Goal: Task Accomplishment & Management: Complete application form

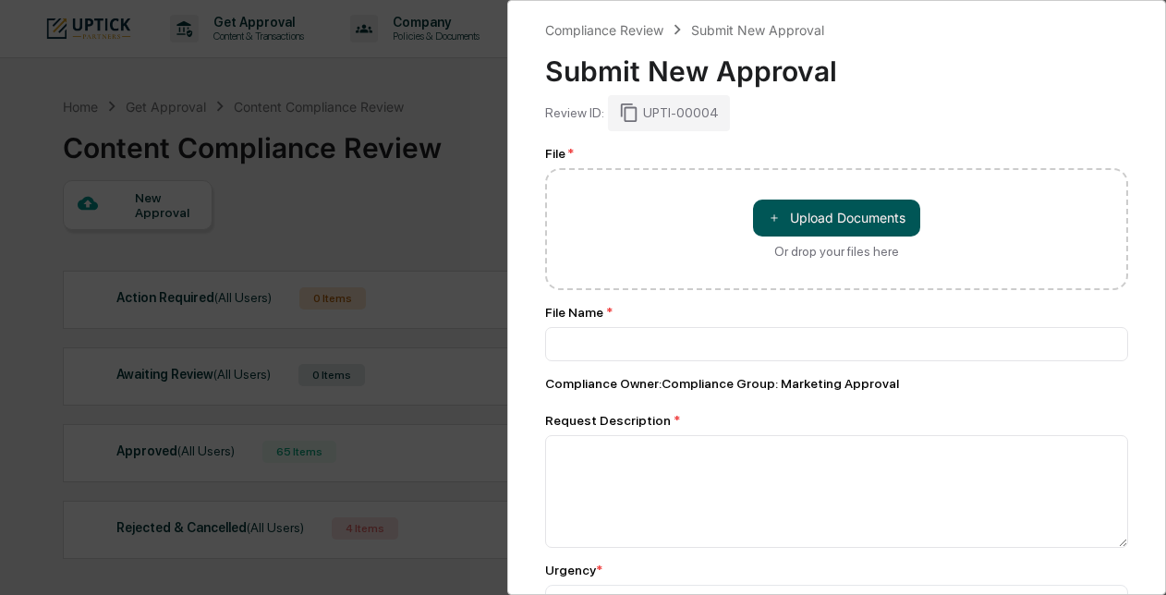
click at [864, 215] on button "＋ Upload Documents" at bounding box center [836, 218] width 167 height 37
type input "**********"
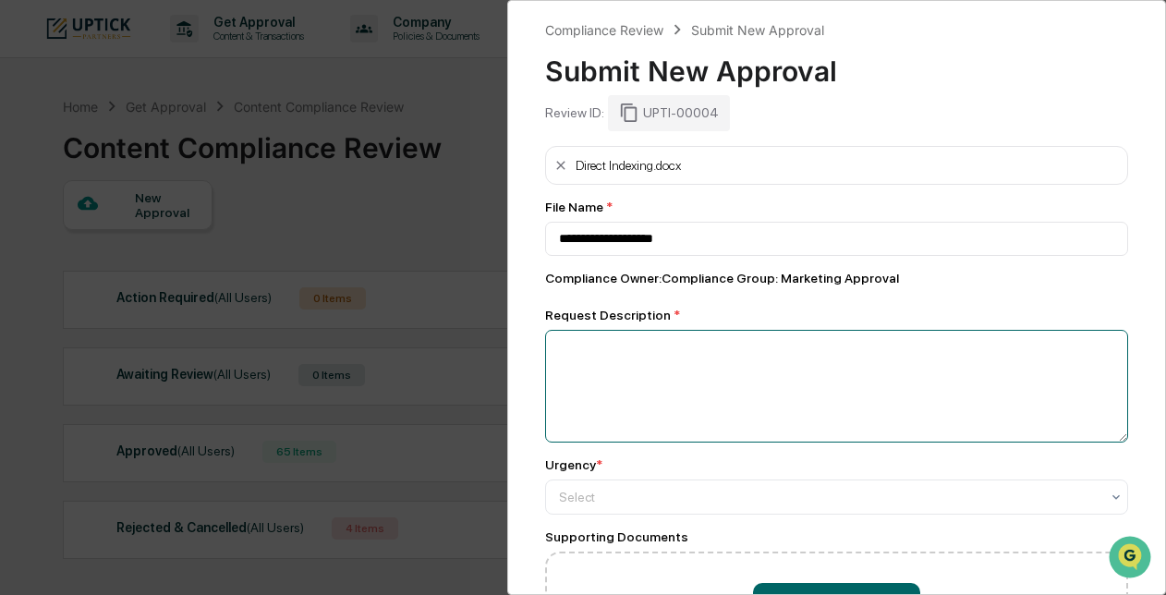
click at [650, 385] on textarea at bounding box center [836, 386] width 583 height 113
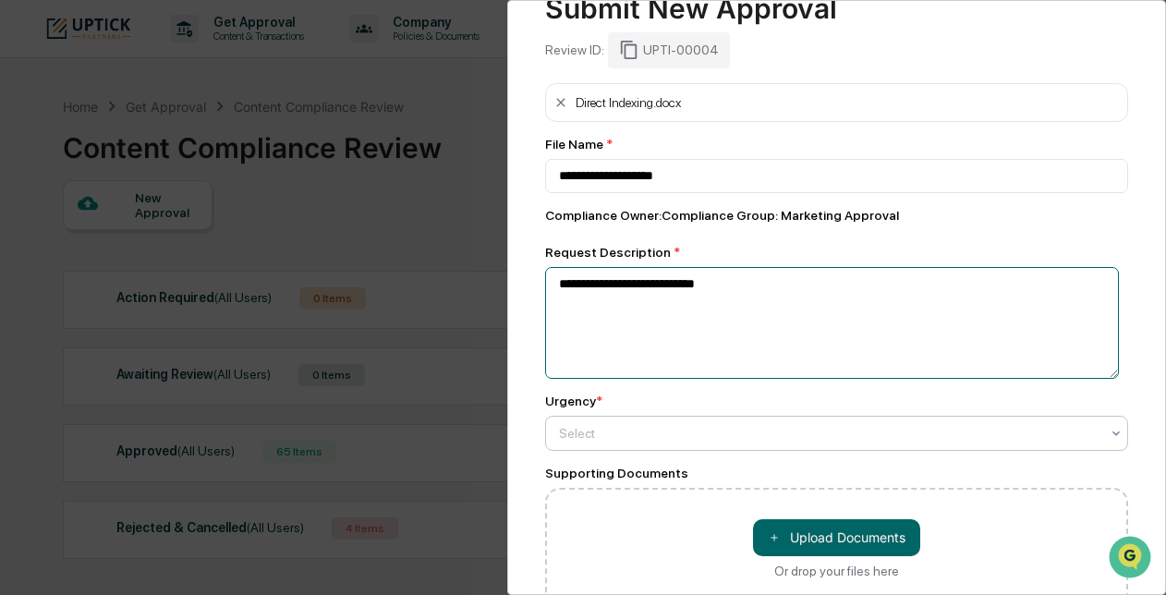
scroll to position [92, 0]
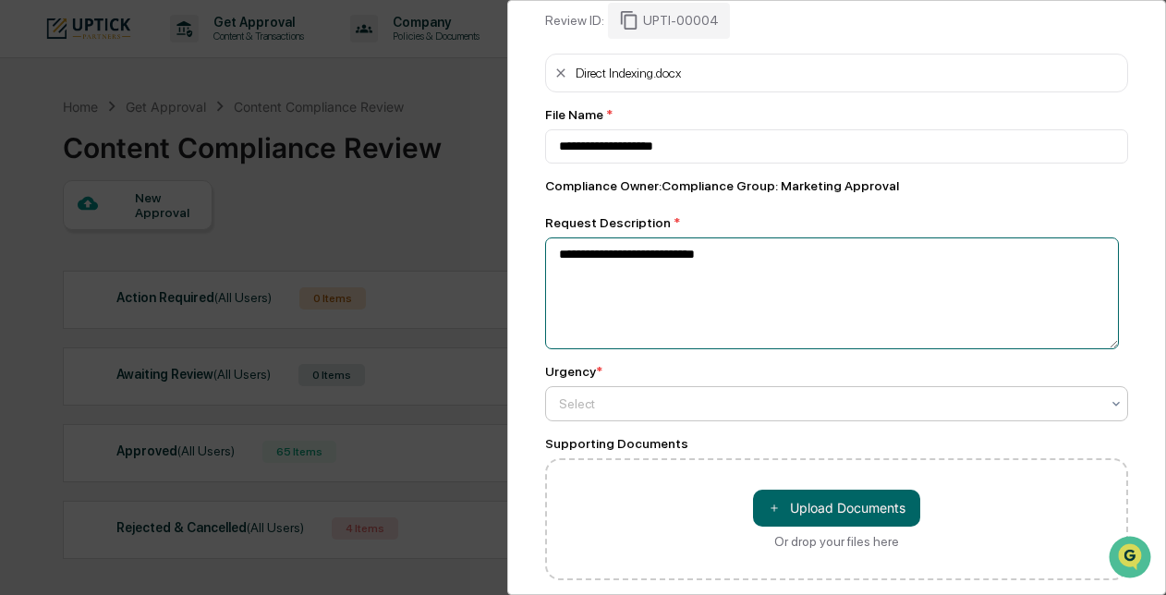
type textarea "**********"
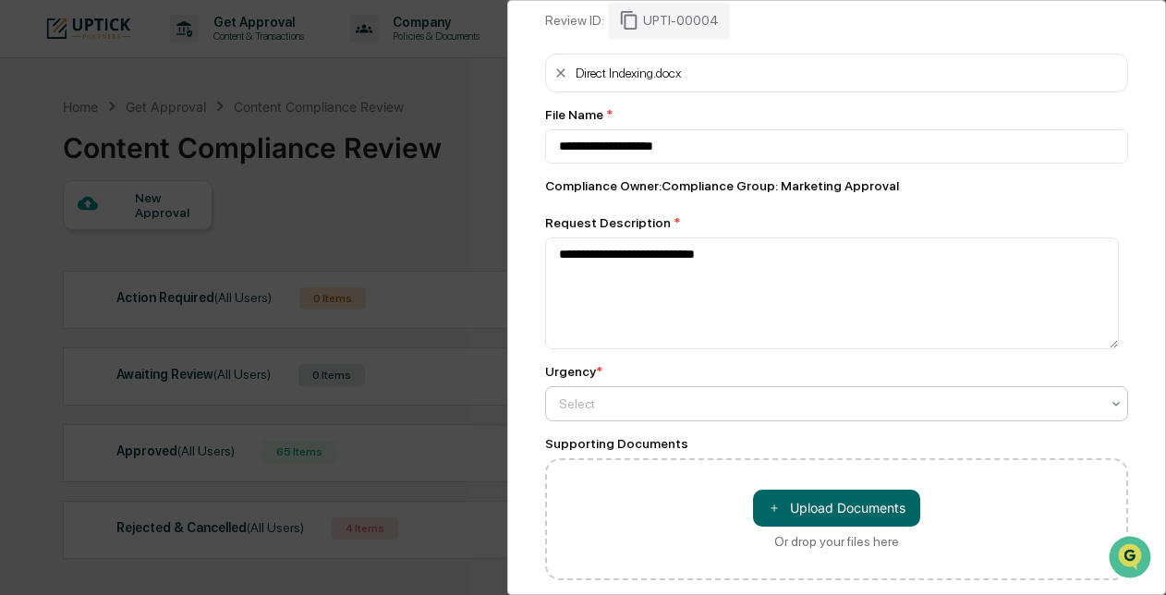
click at [662, 402] on div at bounding box center [829, 403] width 540 height 18
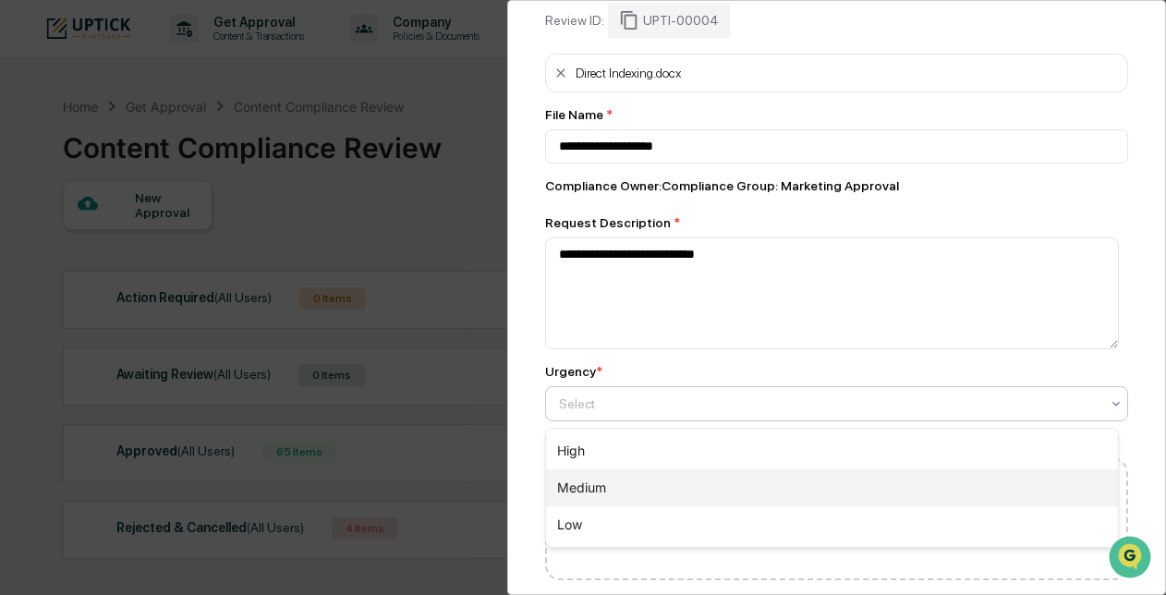
click at [660, 480] on div "Medium" at bounding box center [832, 487] width 572 height 37
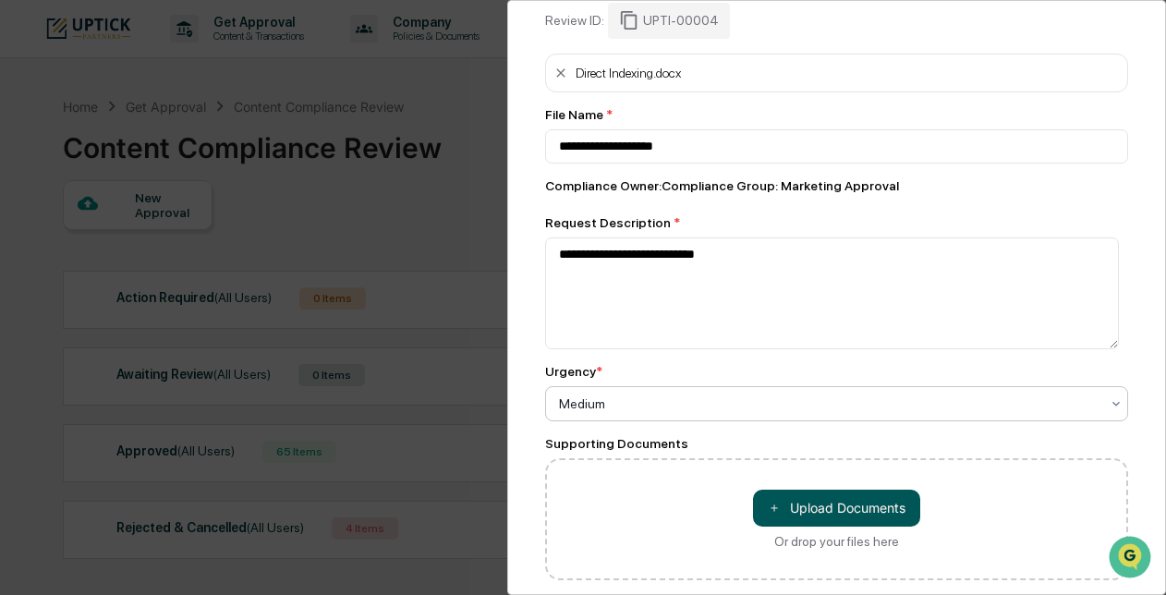
click at [809, 505] on button "＋ Upload Documents" at bounding box center [836, 508] width 167 height 37
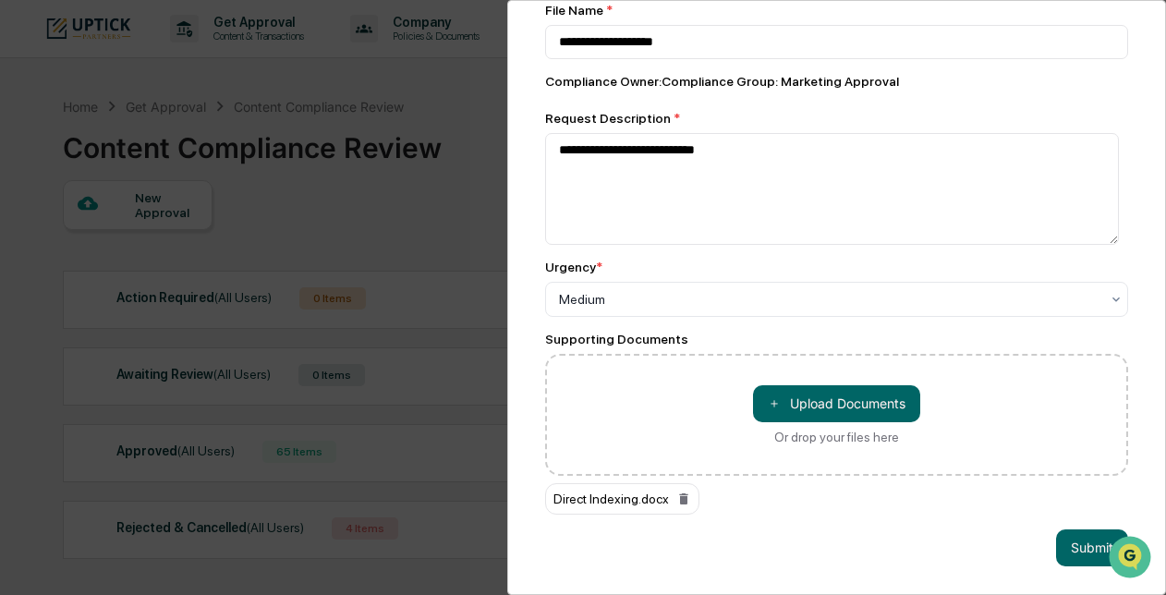
scroll to position [209, 0]
click at [1064, 537] on button "Submit" at bounding box center [1092, 547] width 72 height 37
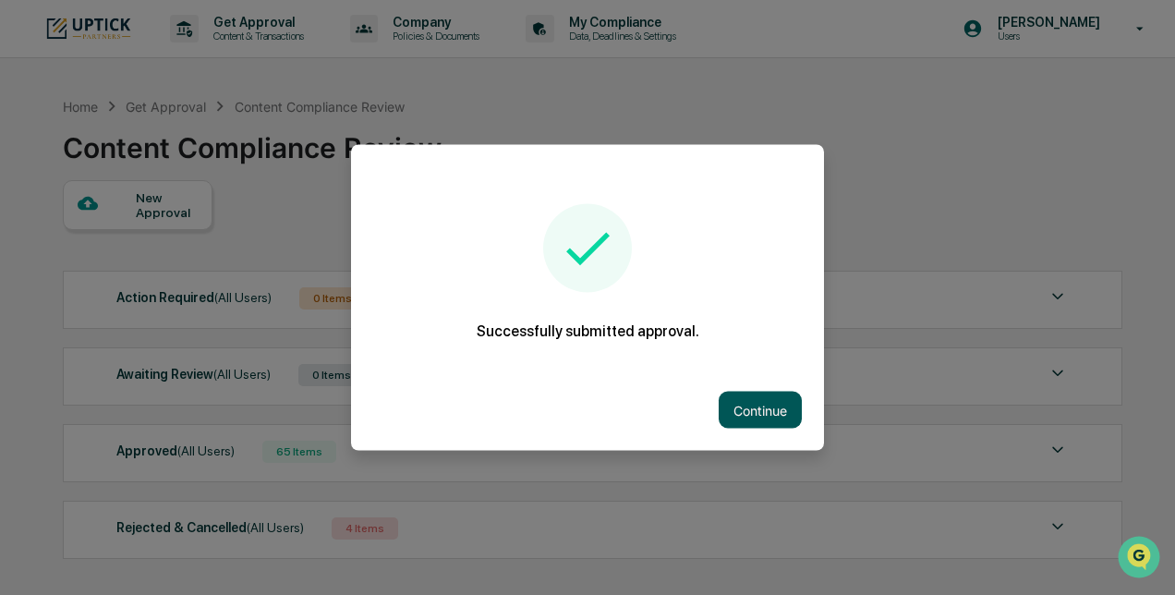
click at [759, 410] on button "Continue" at bounding box center [760, 410] width 83 height 37
